Goal: Task Accomplishment & Management: Manage account settings

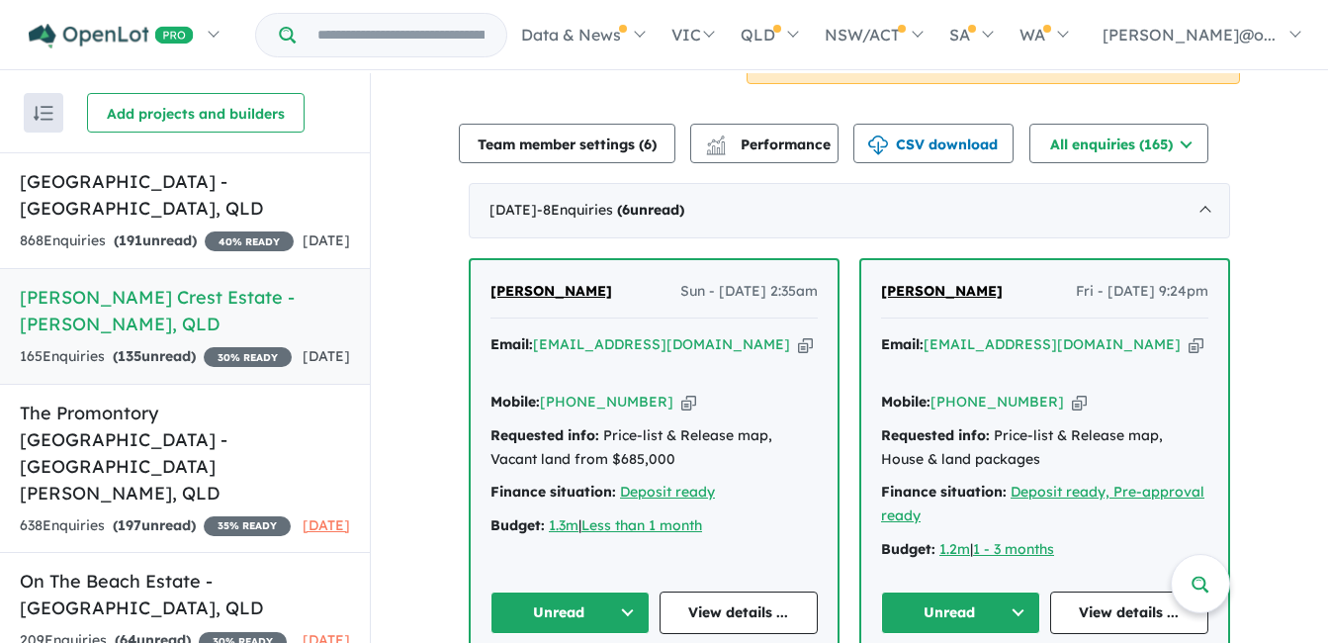
scroll to position [692, 0]
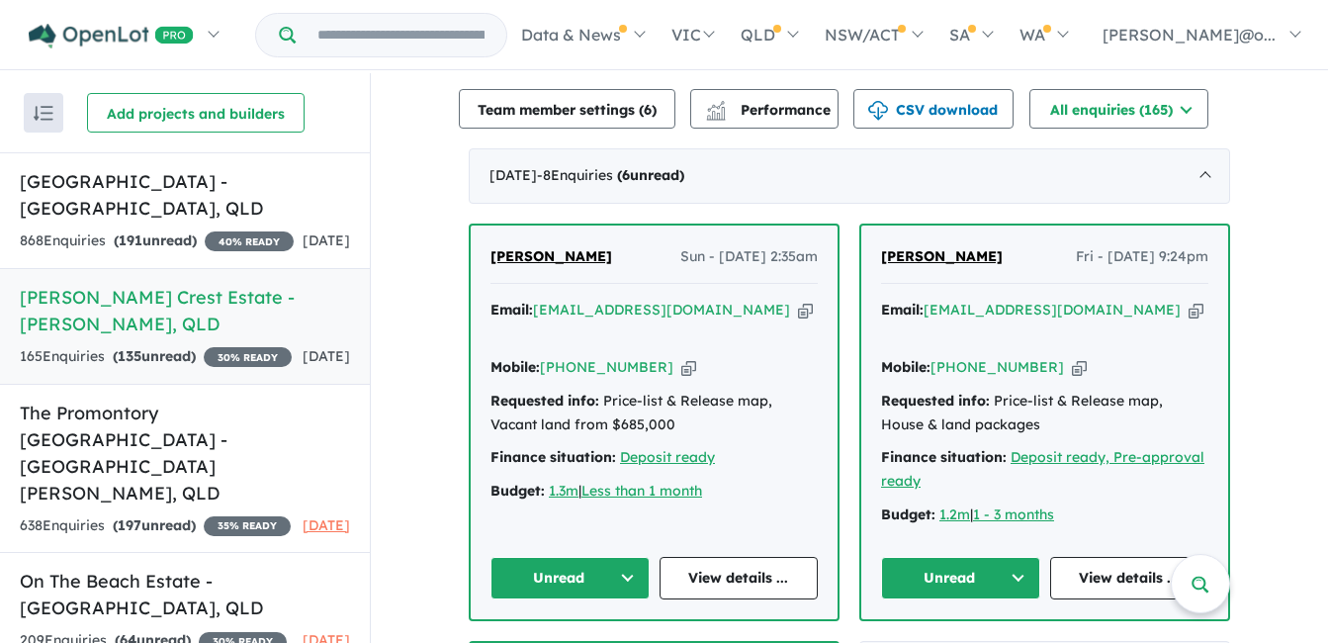
click at [628, 557] on button "Unread" at bounding box center [570, 578] width 159 height 43
click at [976, 557] on button "Unread" at bounding box center [960, 578] width 159 height 43
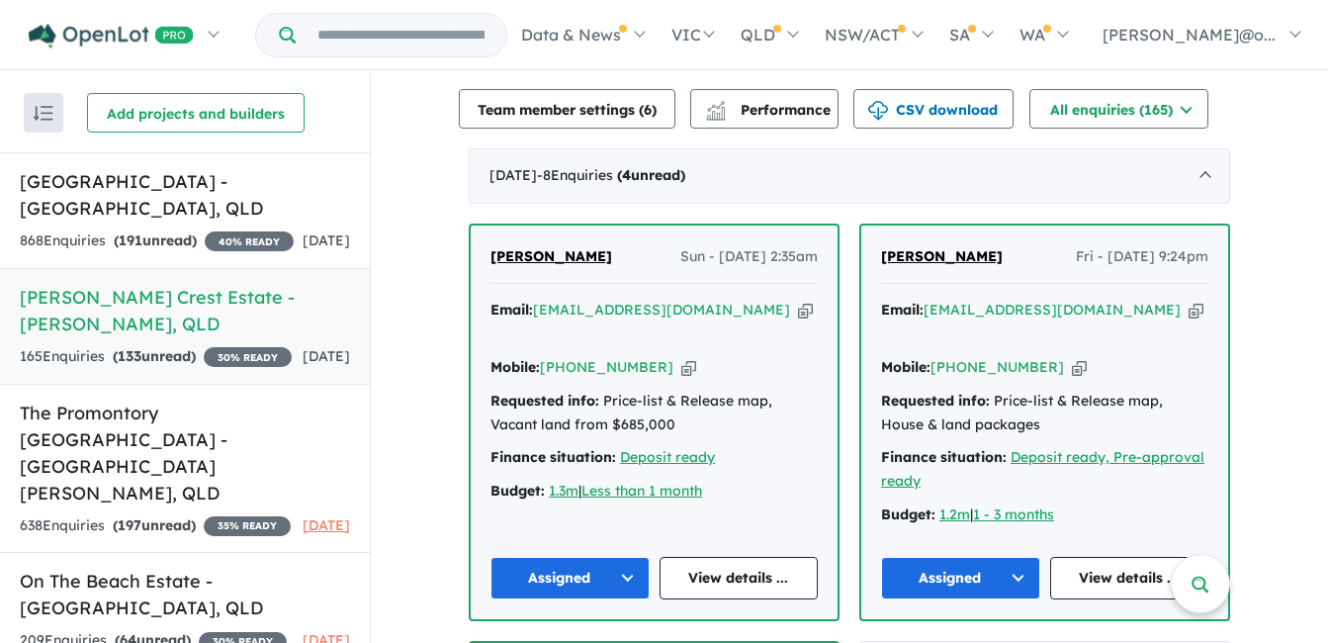
click at [798, 300] on icon "button" at bounding box center [805, 310] width 15 height 21
